Goal: Transaction & Acquisition: Purchase product/service

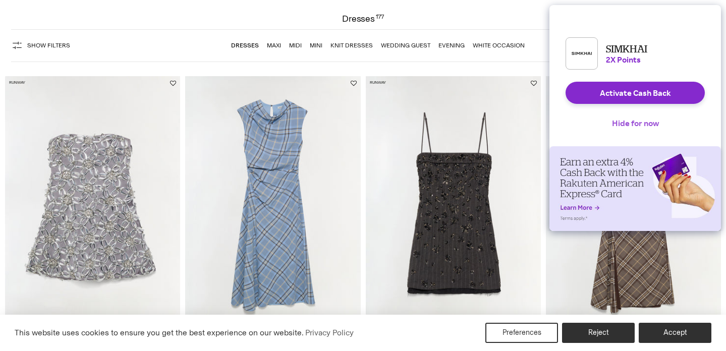
click at [627, 134] on button "Hide for now" at bounding box center [635, 123] width 63 height 22
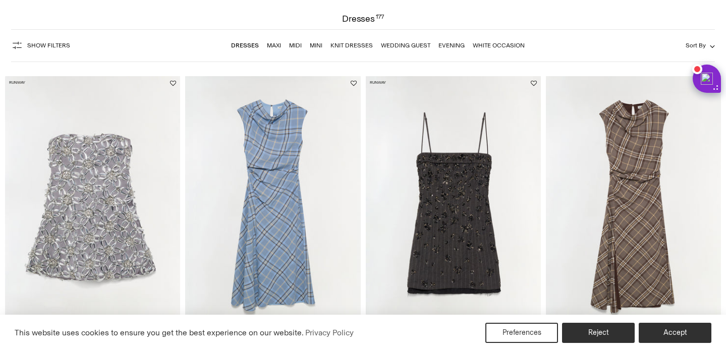
scroll to position [70, 0]
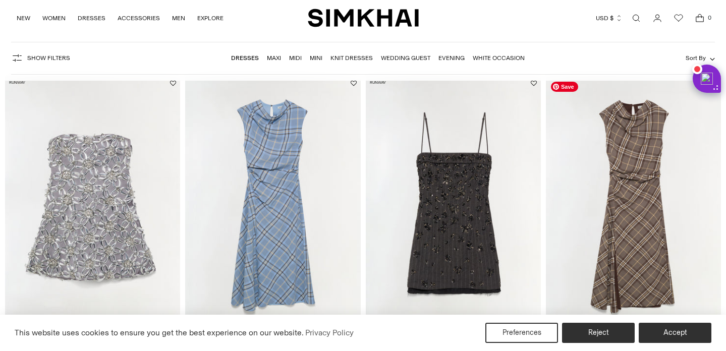
click at [631, 207] on img at bounding box center [633, 207] width 175 height 263
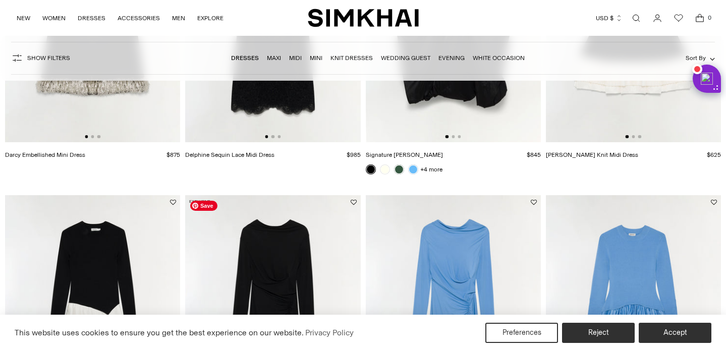
scroll to position [1217, 0]
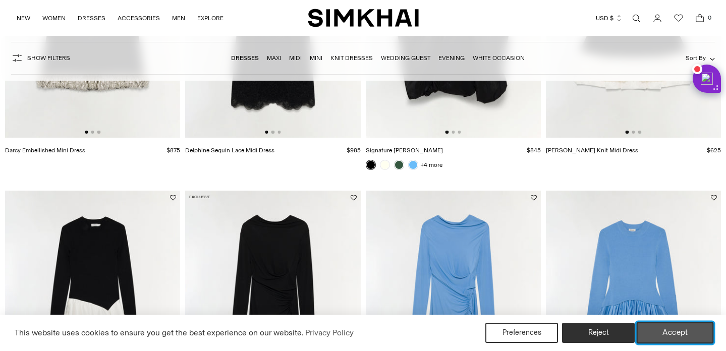
click at [656, 337] on button "Accept" at bounding box center [674, 332] width 77 height 21
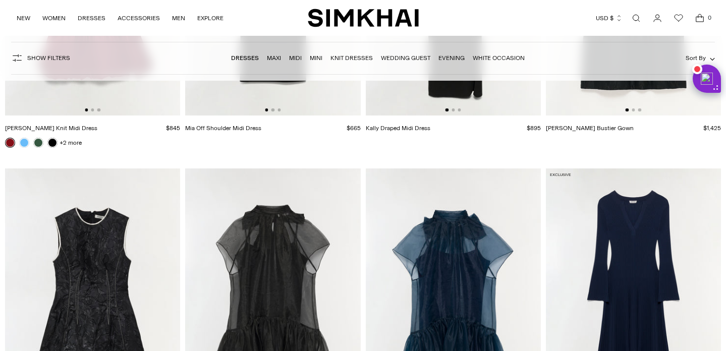
scroll to position [1915, 0]
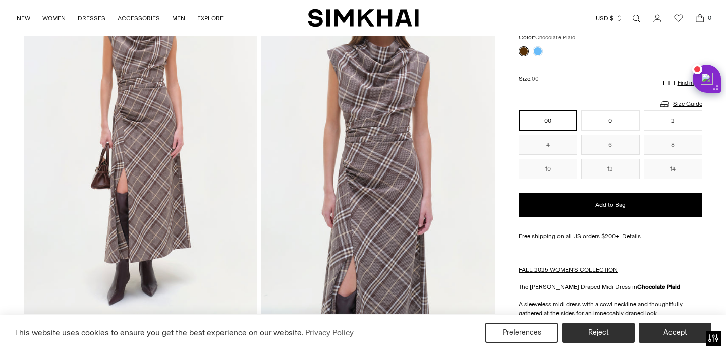
scroll to position [110, 0]
